Goal: Information Seeking & Learning: Learn about a topic

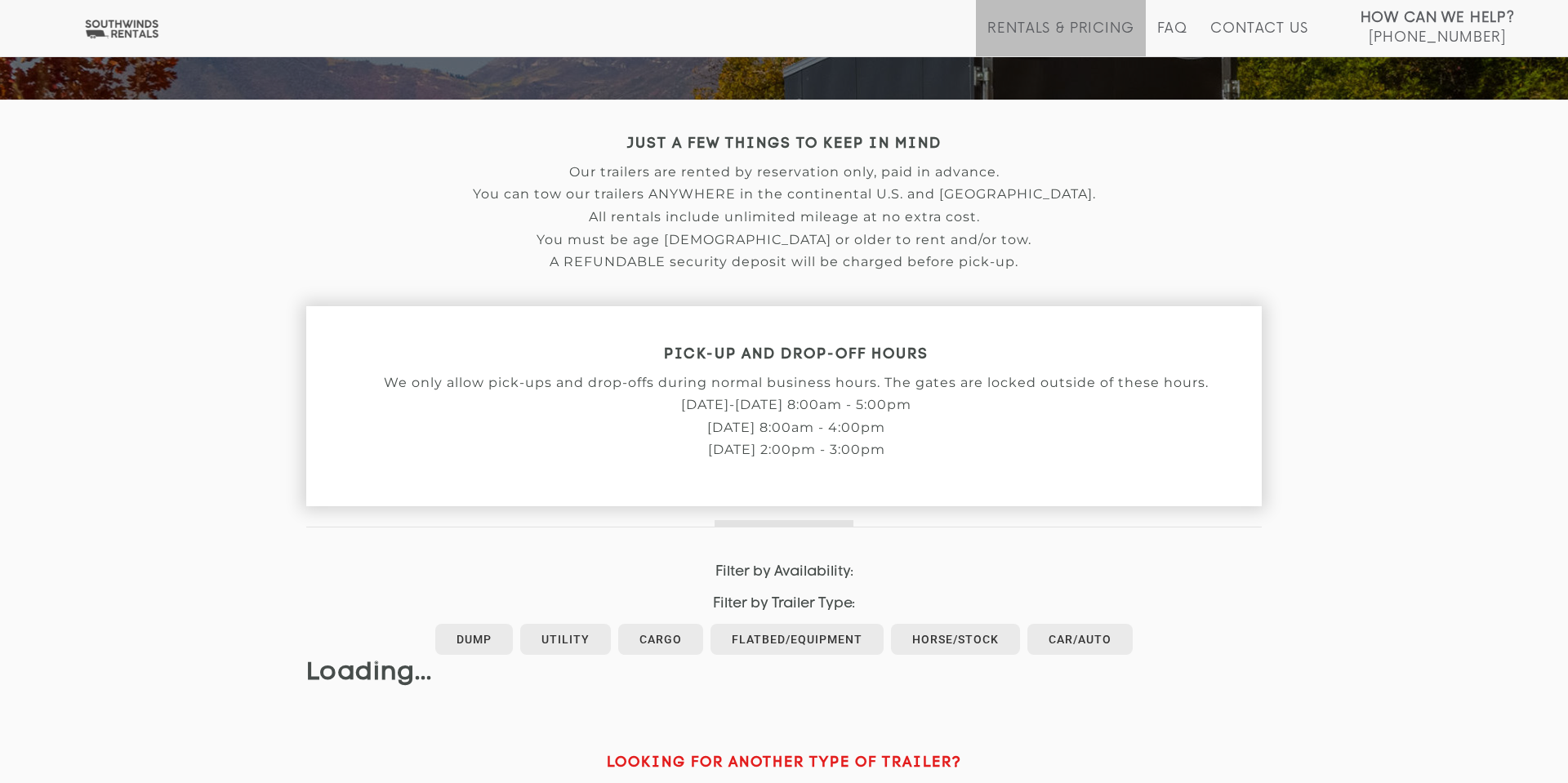
scroll to position [326, 0]
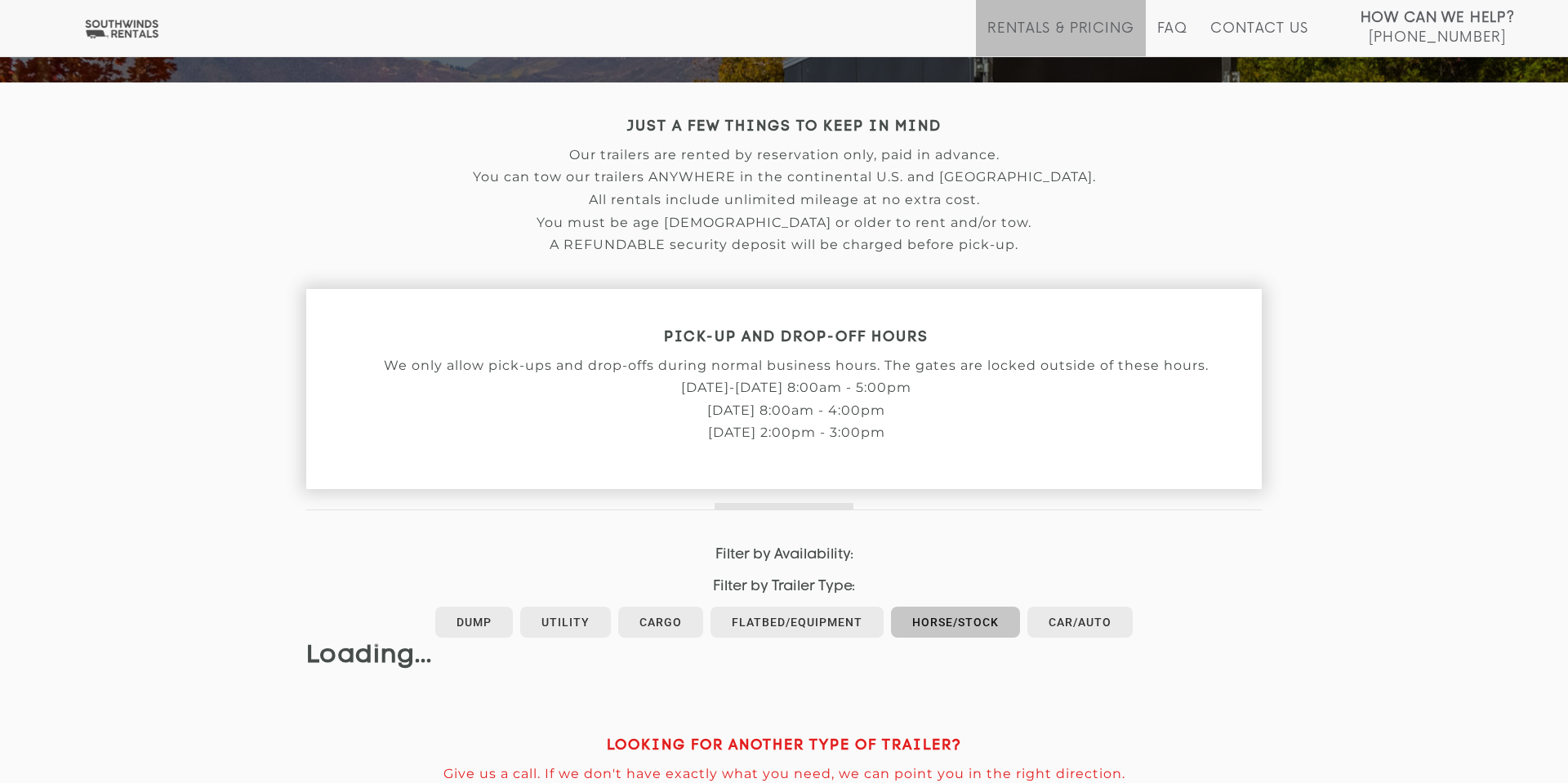
click at [952, 625] on link "Horse/Stock" at bounding box center [956, 622] width 129 height 31
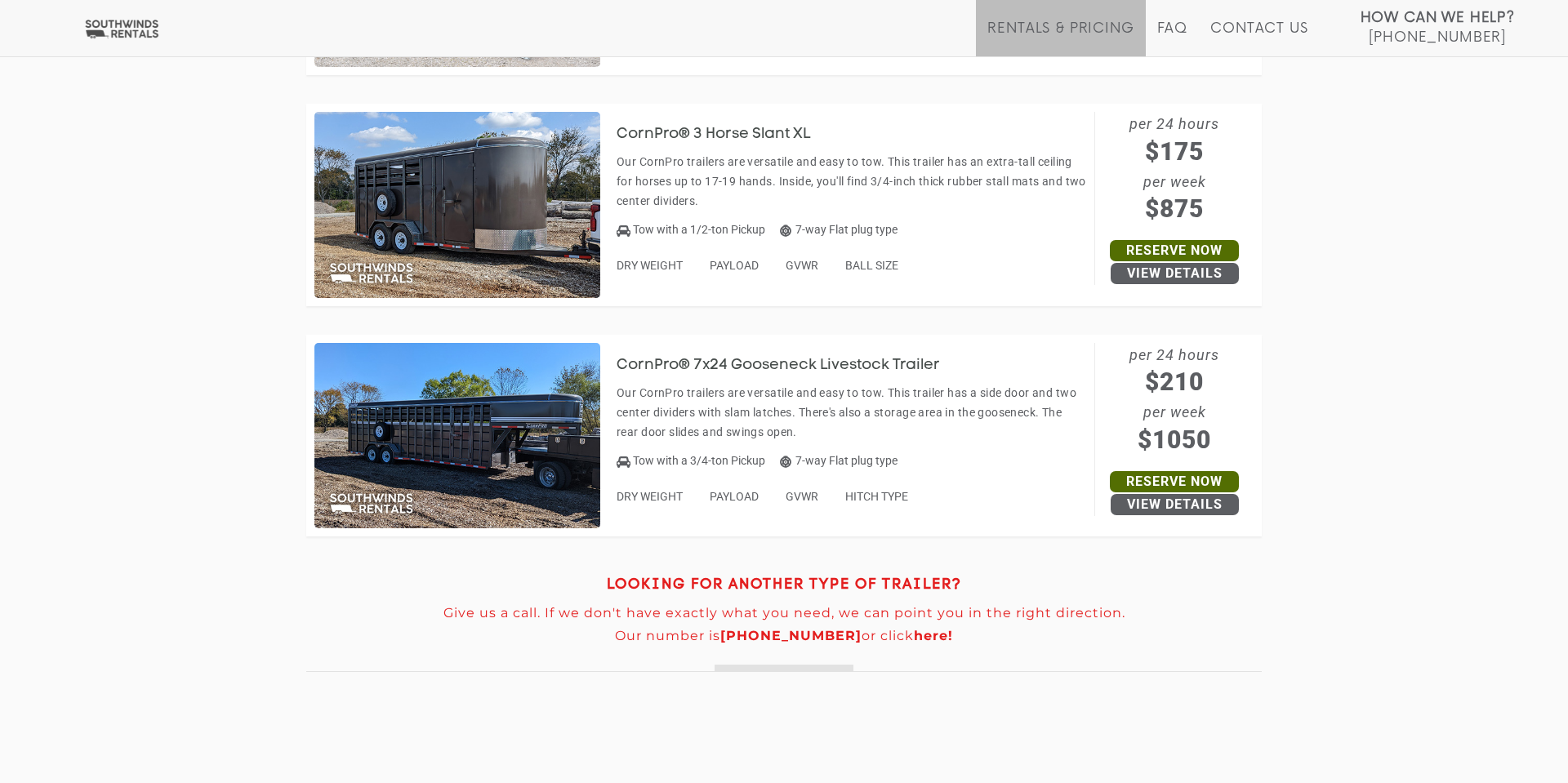
scroll to position [1638, 0]
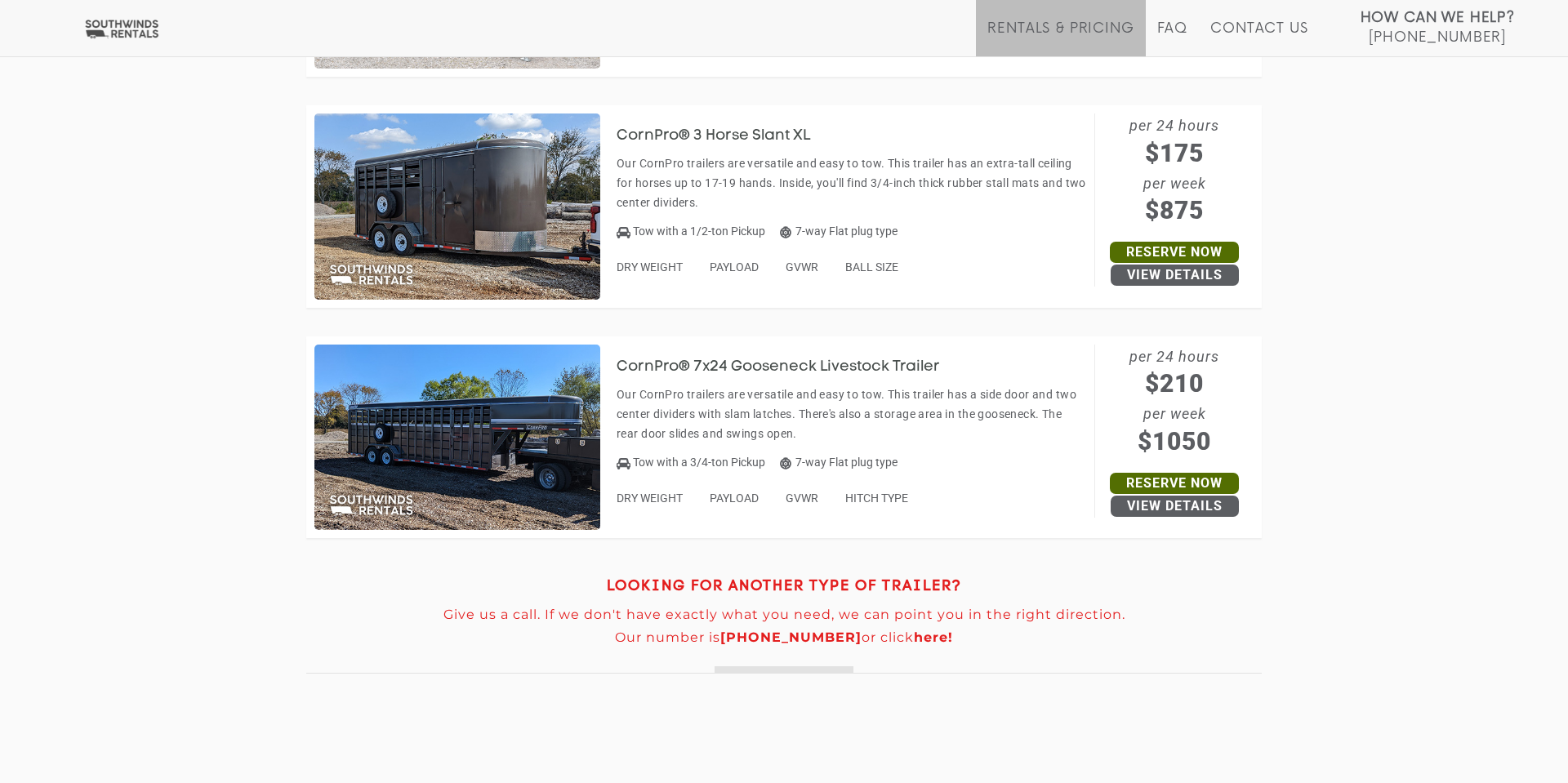
click at [435, 441] on img at bounding box center [457, 437] width 286 height 186
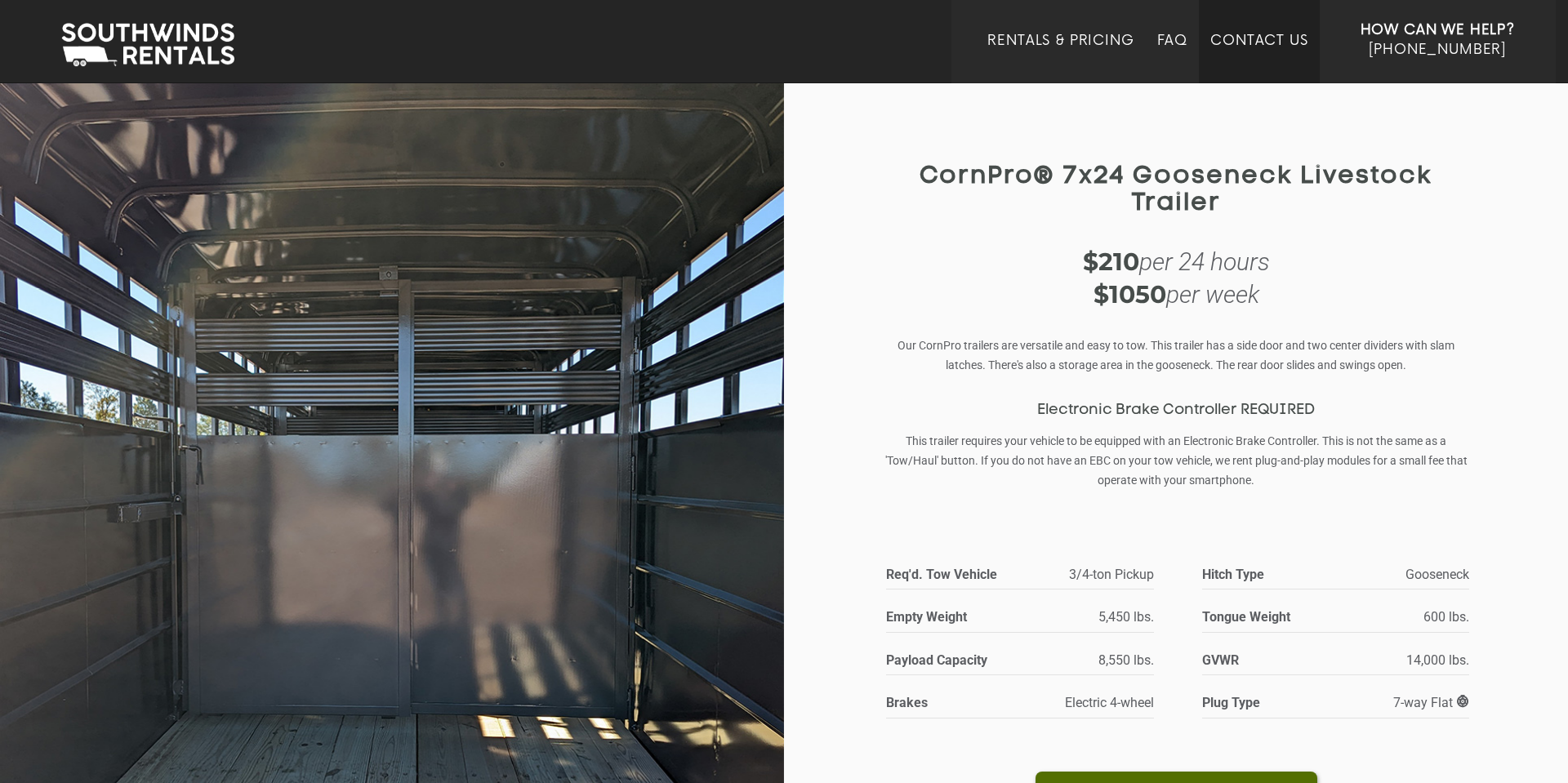
click at [1227, 40] on link "Contact Us" at bounding box center [1259, 58] width 97 height 51
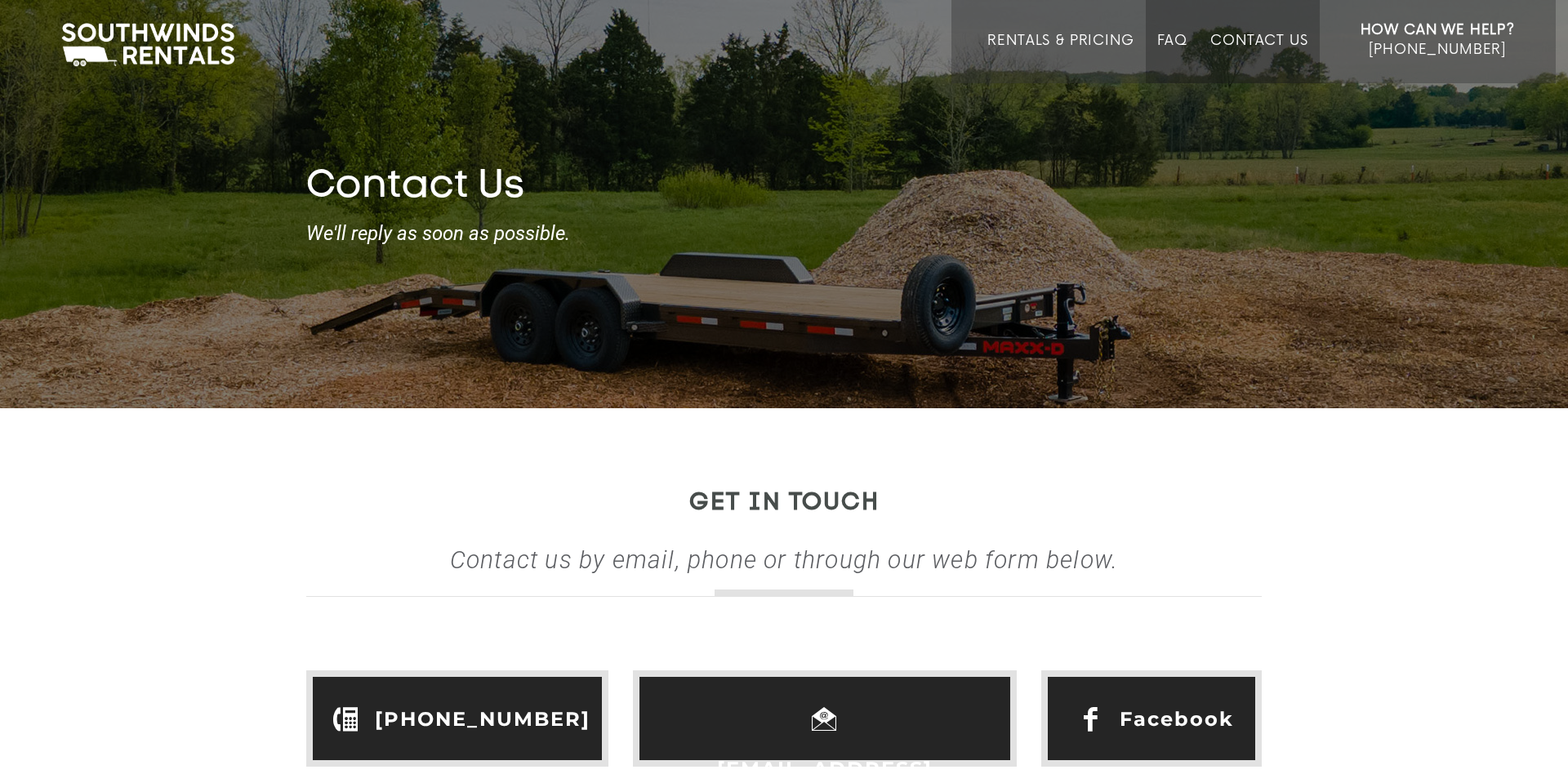
click at [1173, 39] on link "FAQ" at bounding box center [1172, 58] width 31 height 51
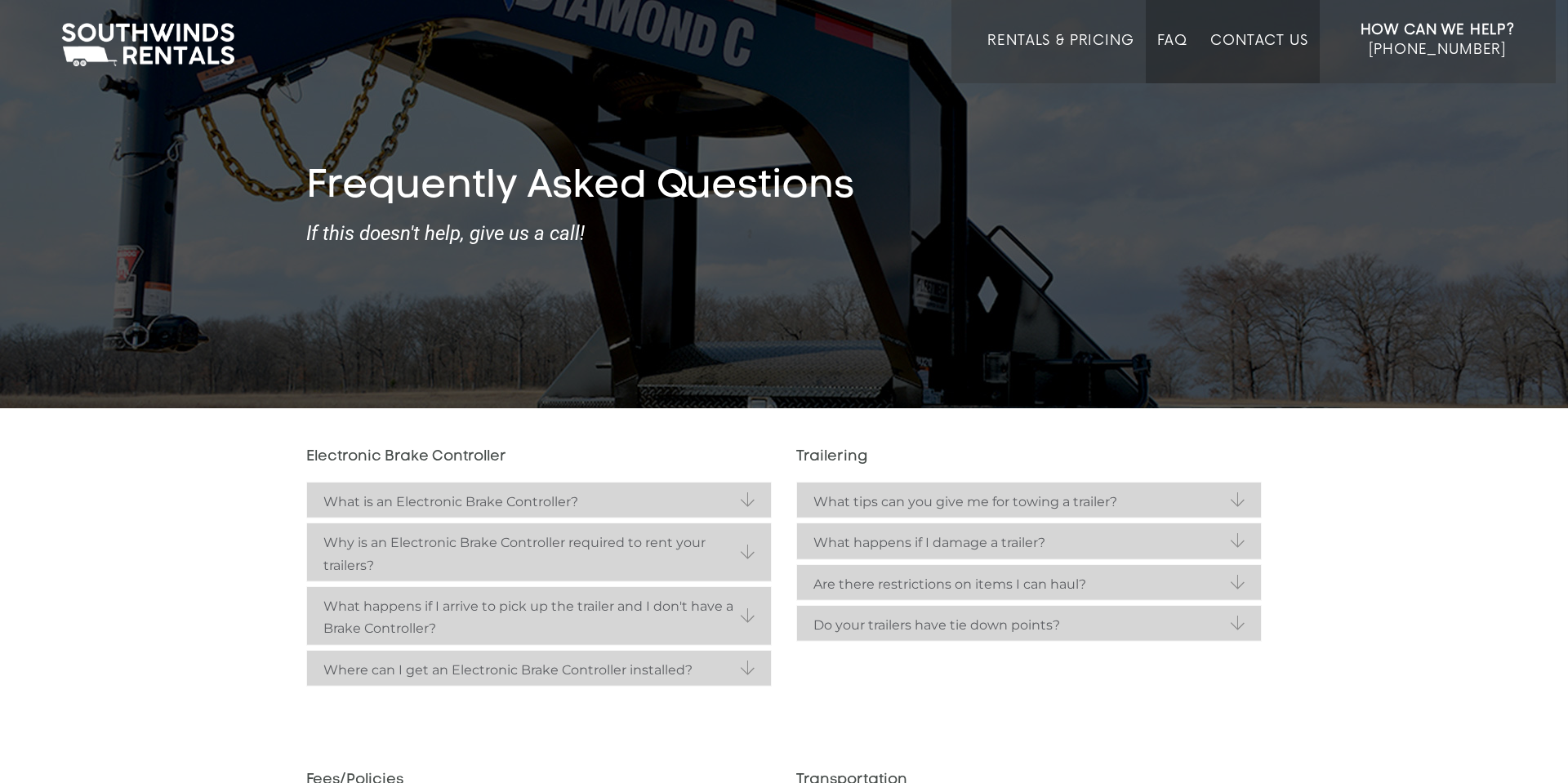
click at [1245, 37] on link "Contact Us" at bounding box center [1259, 58] width 97 height 51
